Goal: Task Accomplishment & Management: Complete application form

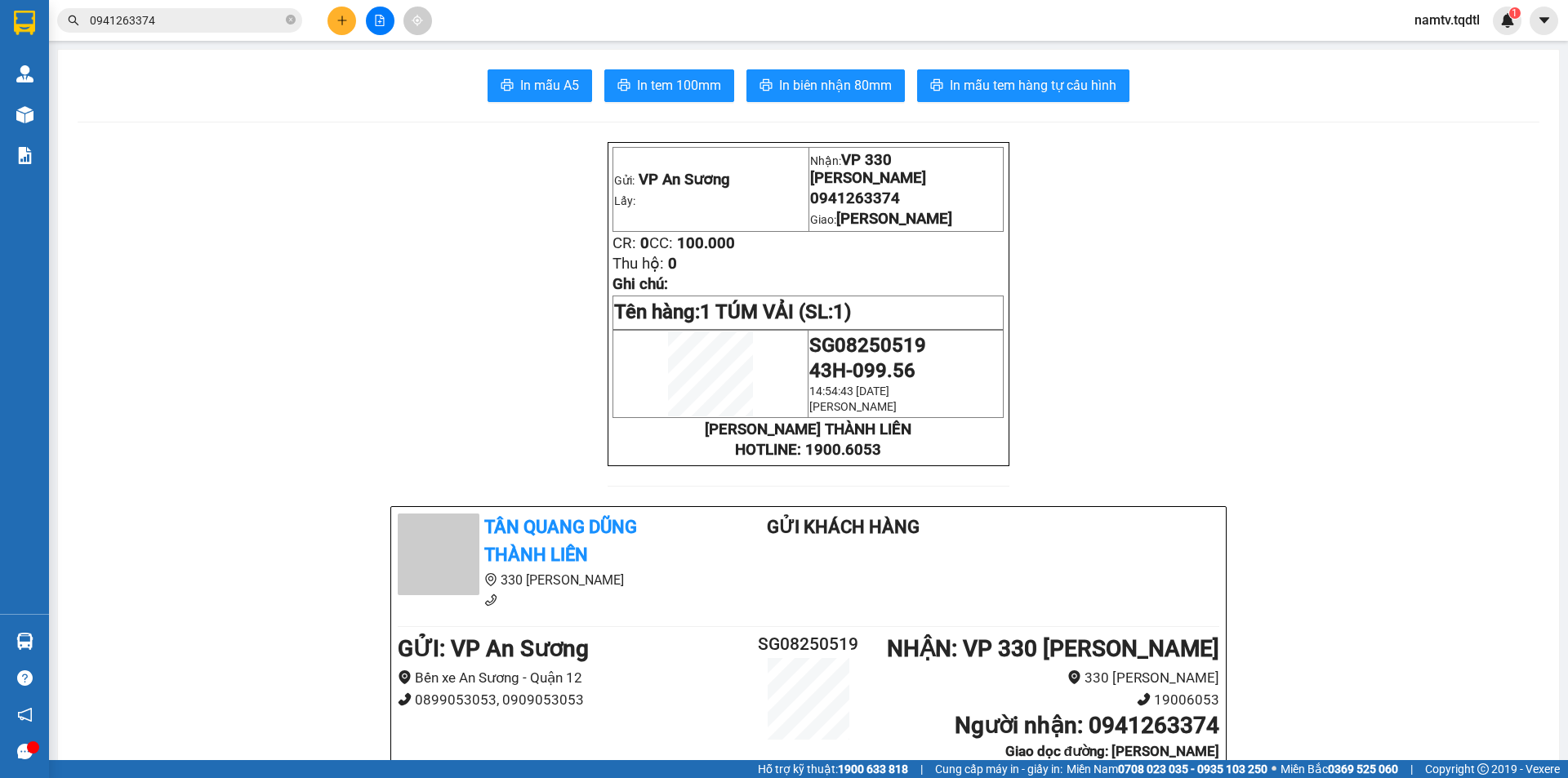
drag, startPoint x: 0, startPoint y: 0, endPoint x: 352, endPoint y: 16, distance: 352.4
click at [352, 16] on button at bounding box center [341, 20] width 28 height 28
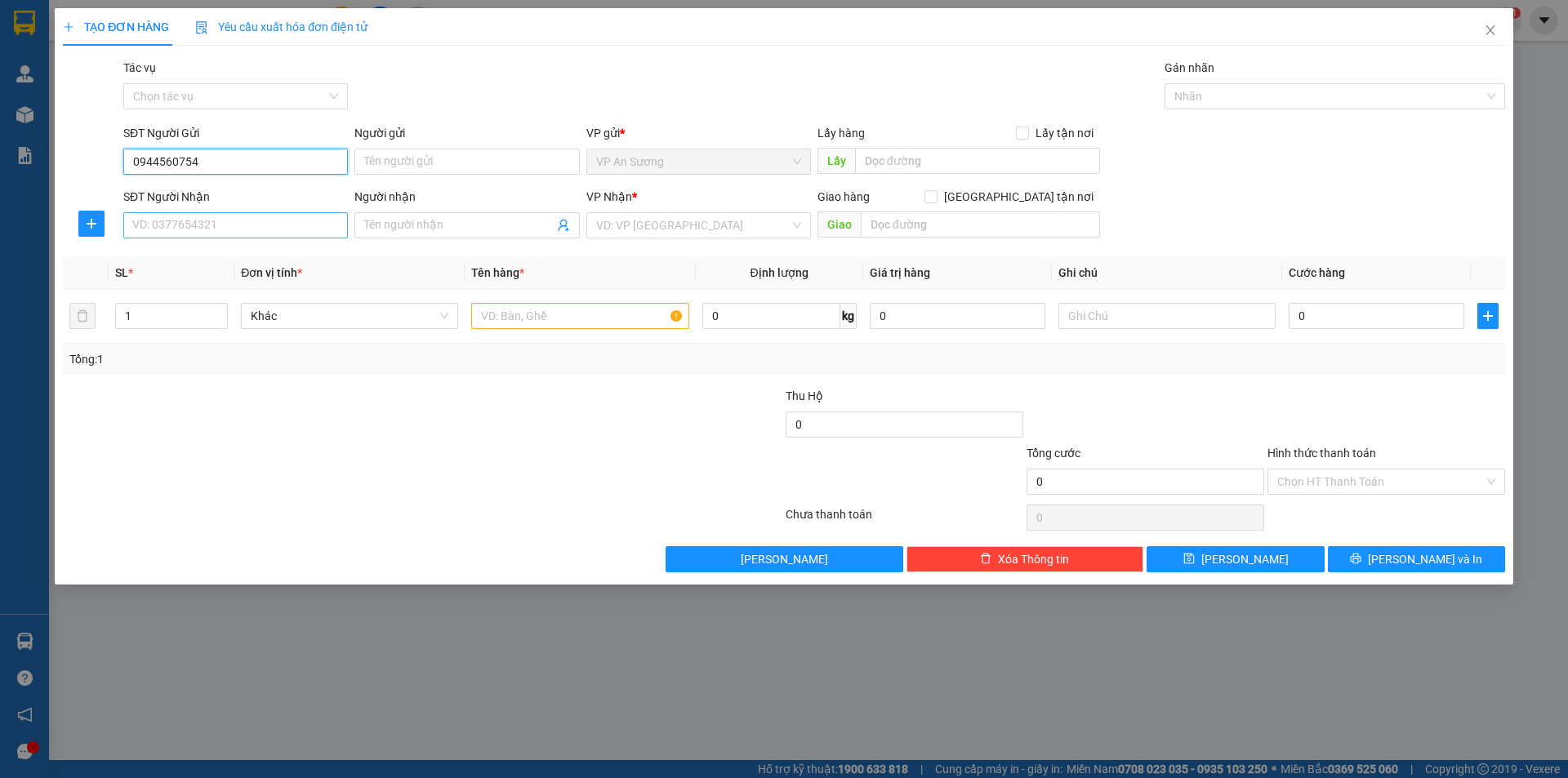
type input "0944560754"
click at [165, 229] on input "SĐT Người Nhận" at bounding box center [235, 225] width 225 height 26
type input "0917682655"
click at [464, 683] on div "TẠO ĐƠN HÀNG Yêu cầu xuất hóa đơn điện tử Transit Pickup Surcharge Ids Transit …" at bounding box center [784, 389] width 1568 height 778
click at [465, 685] on div "TẠO ĐƠN HÀNG Yêu cầu xuất hóa đơn điện tử Transit Pickup Surcharge Ids Transit …" at bounding box center [784, 389] width 1568 height 778
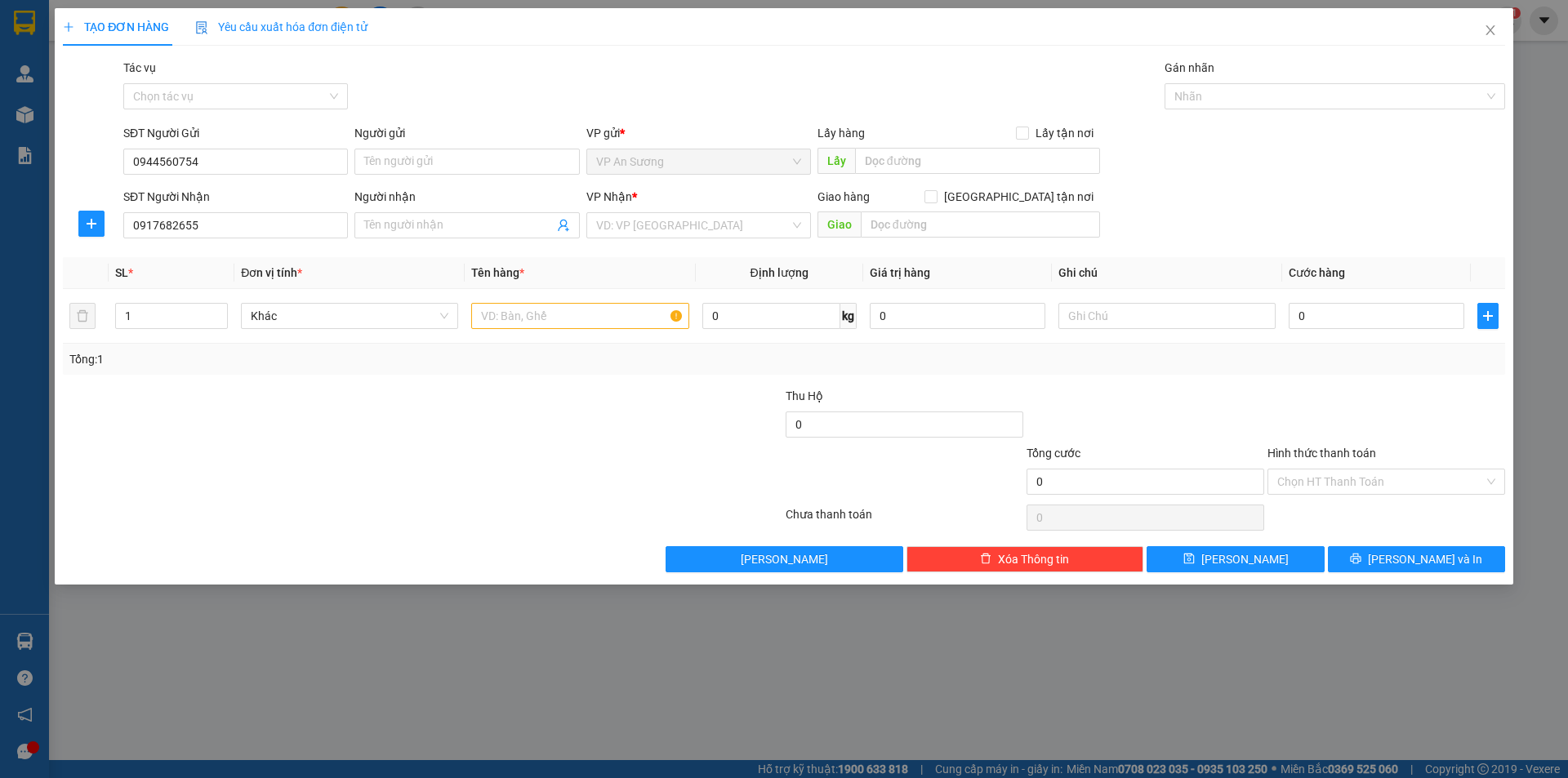
click at [465, 685] on div "TẠO ĐƠN HÀNG Yêu cầu xuất hóa đơn điện tử Transit Pickup Surcharge Ids Transit …" at bounding box center [784, 389] width 1568 height 778
drag, startPoint x: 468, startPoint y: 685, endPoint x: 429, endPoint y: 663, distance: 44.8
click at [430, 672] on div "TẠO ĐƠN HÀNG Yêu cầu xuất hóa đơn điện tử Transit Pickup Surcharge Ids Transit …" at bounding box center [784, 389] width 1568 height 778
